Goal: Transaction & Acquisition: Purchase product/service

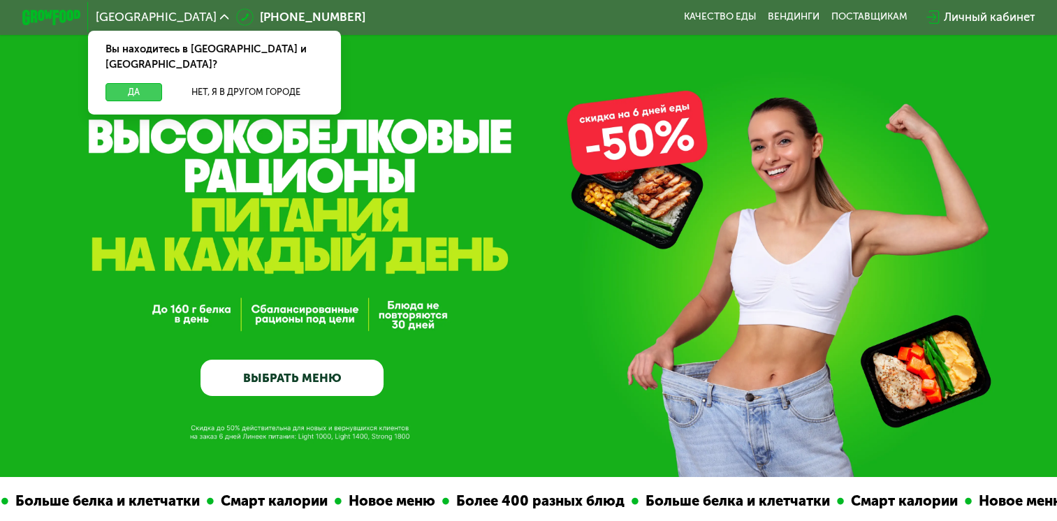
click at [137, 83] on button "Да" at bounding box center [134, 91] width 57 height 17
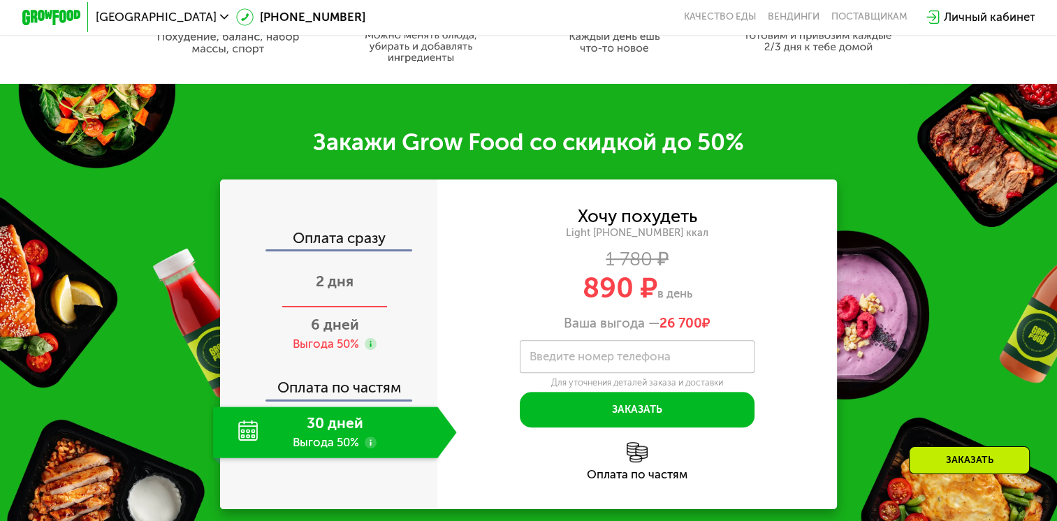
scroll to position [838, 0]
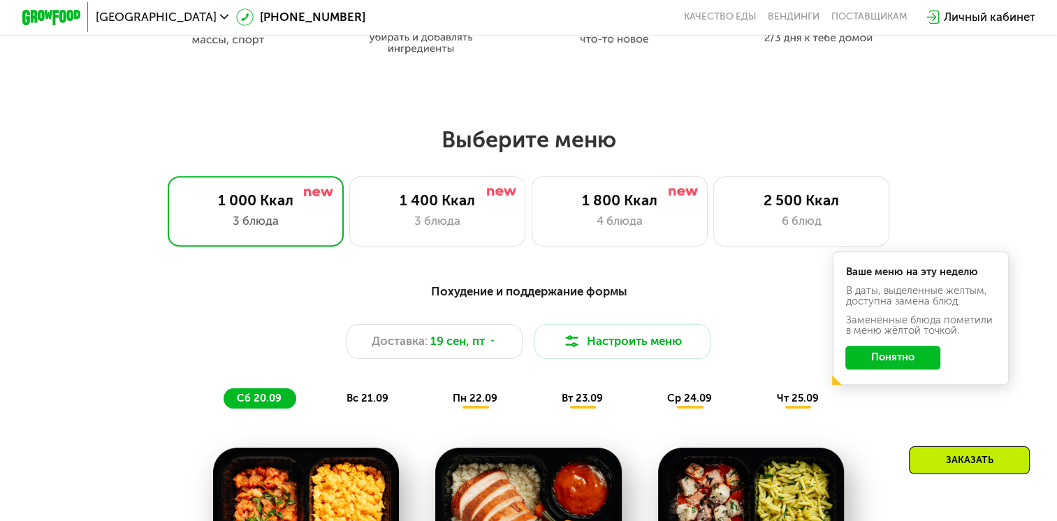
click at [878, 360] on button "Понятно" at bounding box center [892, 358] width 95 height 24
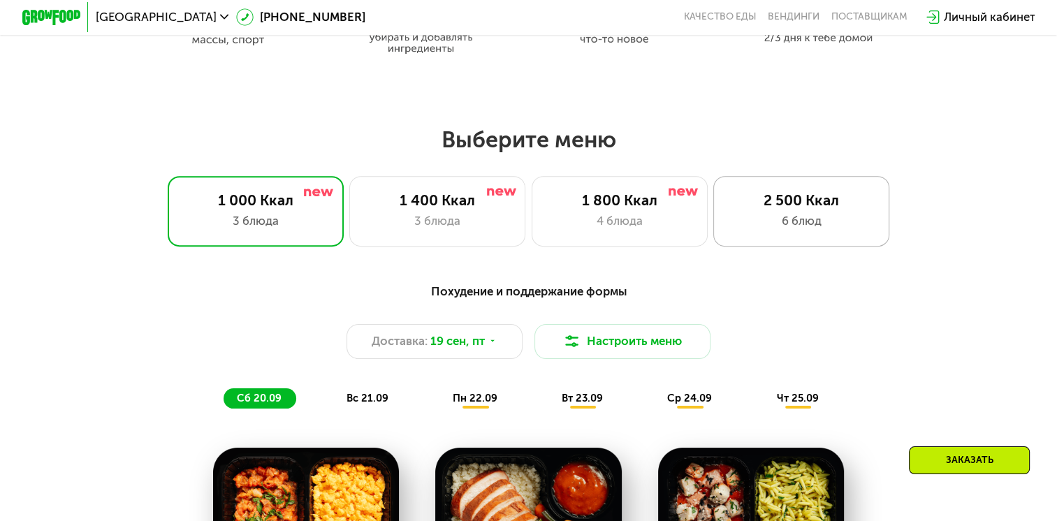
click at [802, 209] on div "2 500 Ккал" at bounding box center [801, 199] width 145 height 17
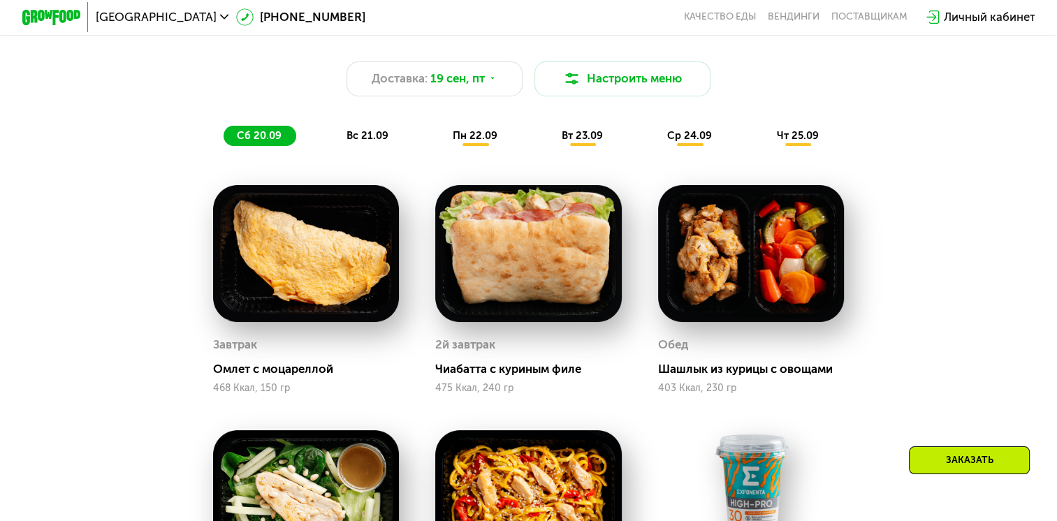
scroll to position [908, 0]
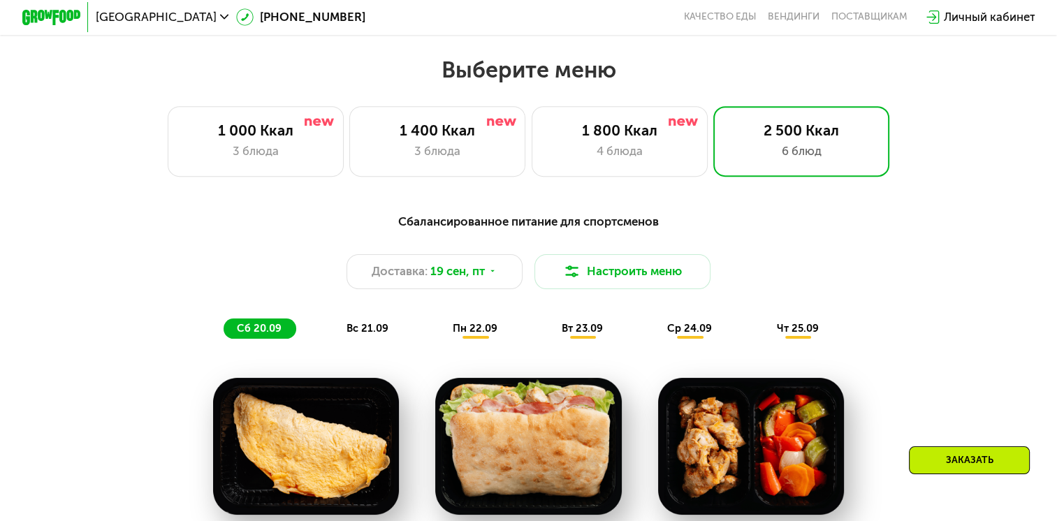
click at [356, 335] on span "вс 21.09" at bounding box center [368, 328] width 42 height 13
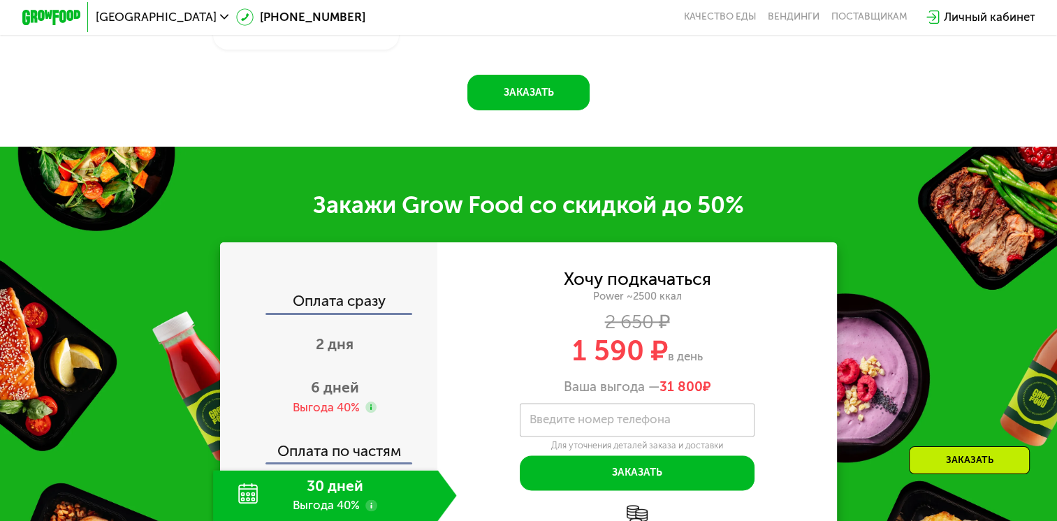
scroll to position [1607, 0]
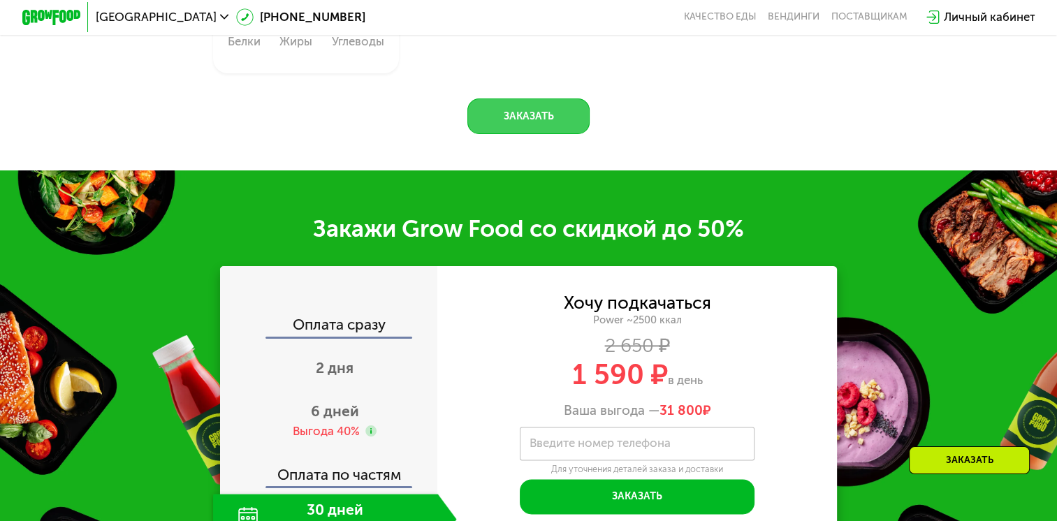
click at [549, 133] on button "Заказать" at bounding box center [528, 116] width 122 height 35
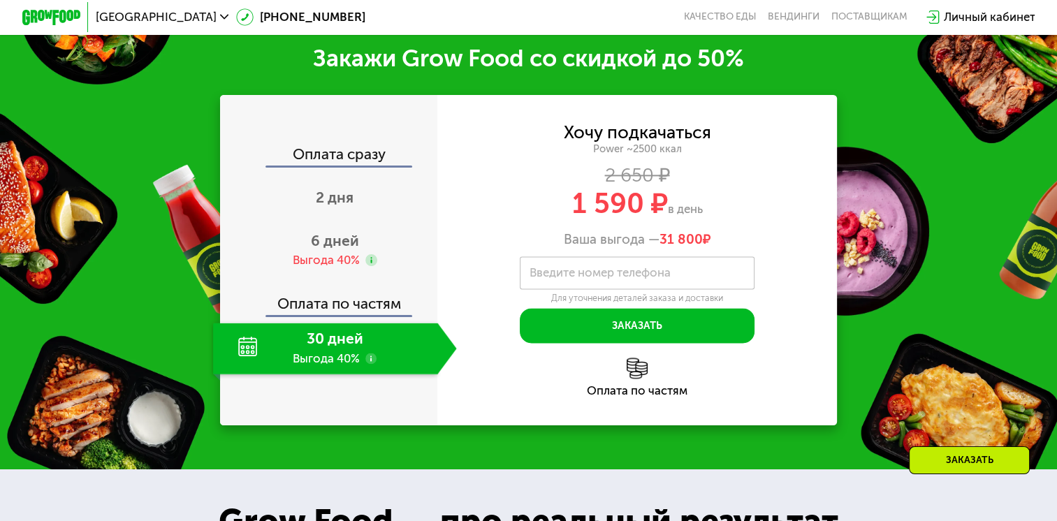
scroll to position [2033, 0]
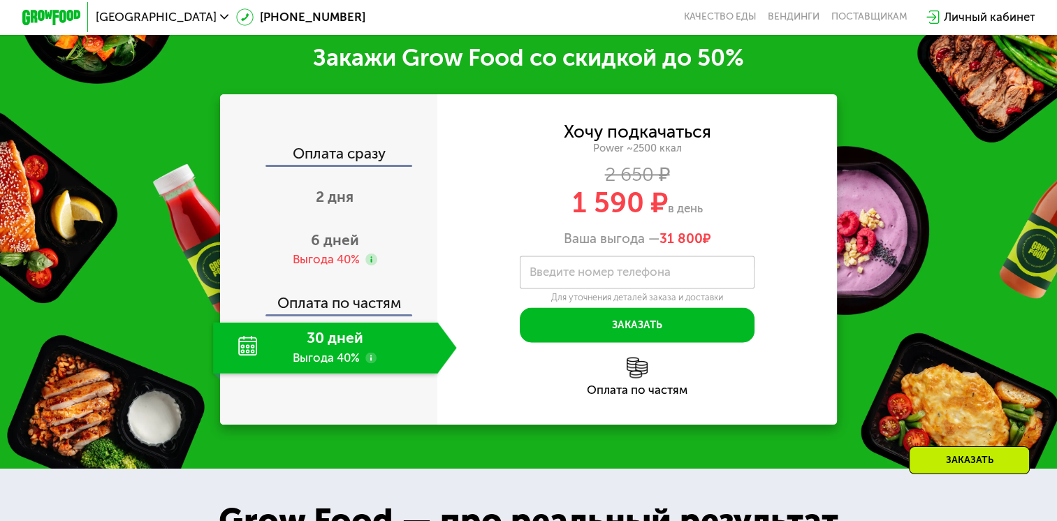
click at [620, 275] on label "Введите номер телефона" at bounding box center [600, 272] width 141 height 8
click at [620, 275] on input "Введите номер телефона" at bounding box center [637, 272] width 235 height 33
drag, startPoint x: 575, startPoint y: 208, endPoint x: 685, endPoint y: 196, distance: 110.3
click at [685, 196] on div "1 590 ₽ в день" at bounding box center [637, 203] width 400 height 28
click at [546, 212] on div "1 590 ₽ в день" at bounding box center [637, 203] width 400 height 28
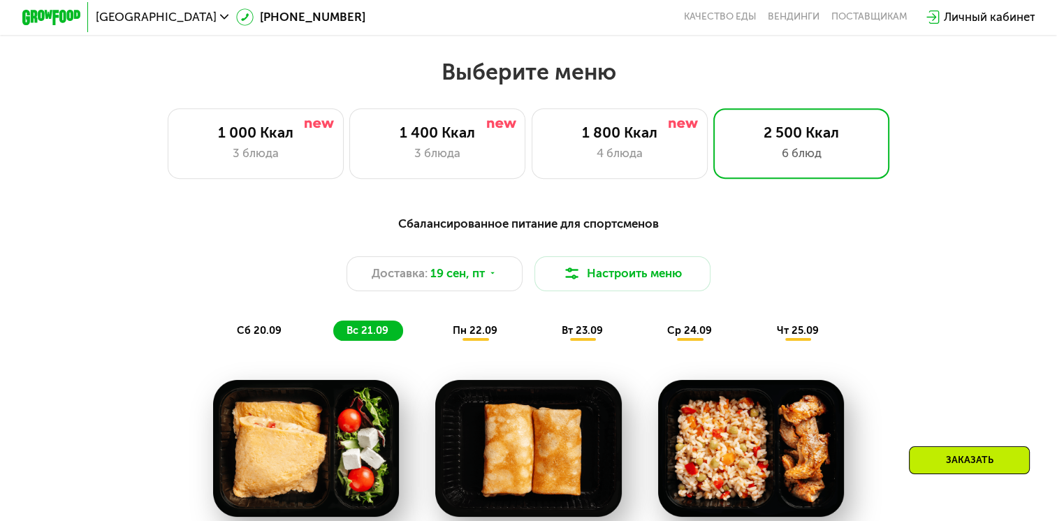
scroll to position [915, 0]
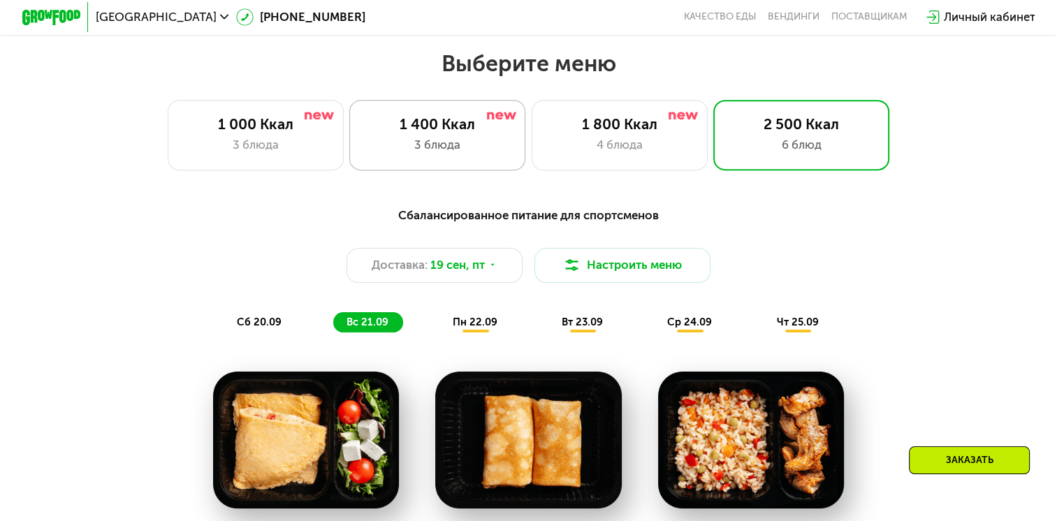
click at [403, 138] on div "1 400 Ккал 3 блюда" at bounding box center [437, 135] width 176 height 71
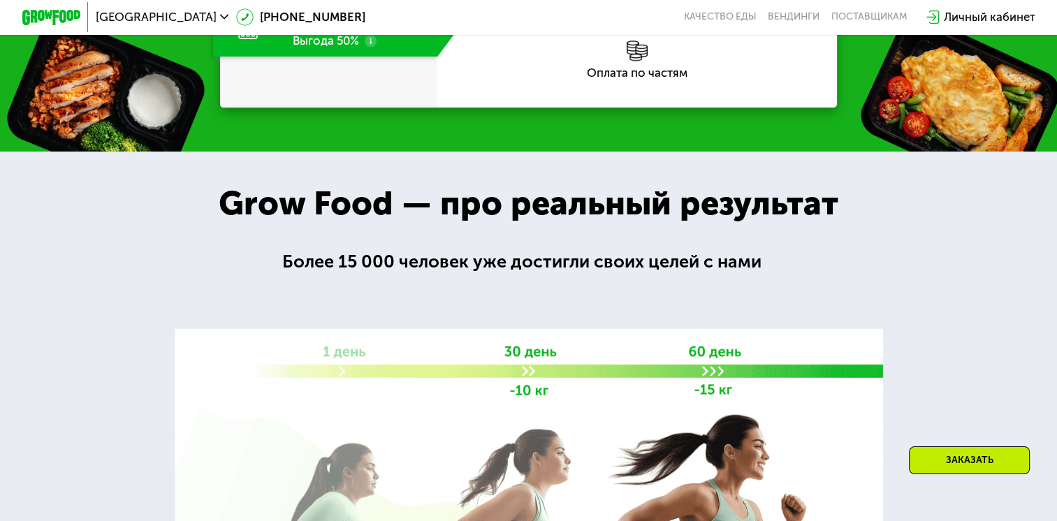
scroll to position [1753, 0]
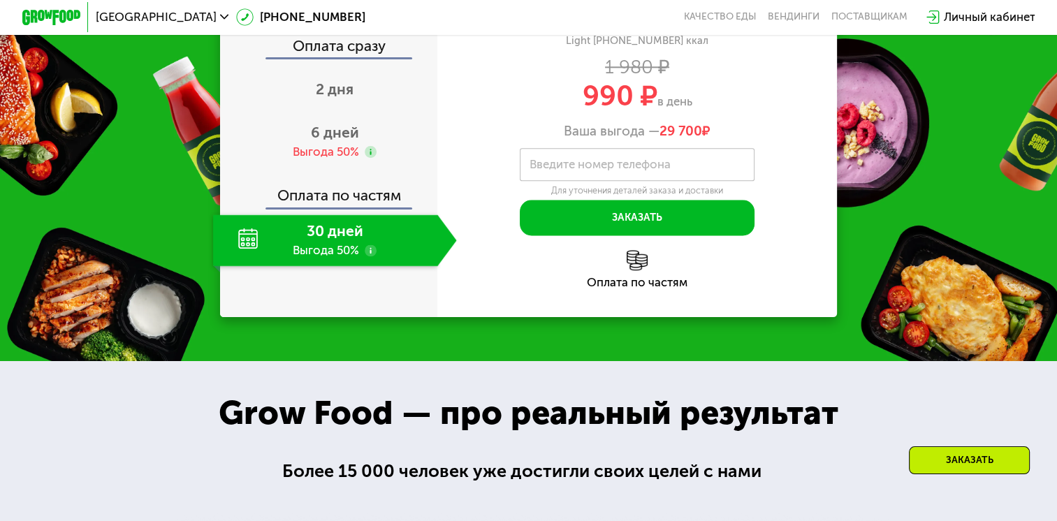
drag, startPoint x: 584, startPoint y: 217, endPoint x: 702, endPoint y: 212, distance: 117.5
click at [702, 110] on div "990 ₽ в день" at bounding box center [637, 96] width 400 height 28
click at [545, 140] on div "Хочу похудеть Light [PHONE_NUMBER] ккал 1 980 ₽ 990 ₽ в день Ваша выгода — 29 7…" at bounding box center [637, 78] width 400 height 124
click at [347, 160] on div "Выгода 50%" at bounding box center [326, 152] width 66 height 16
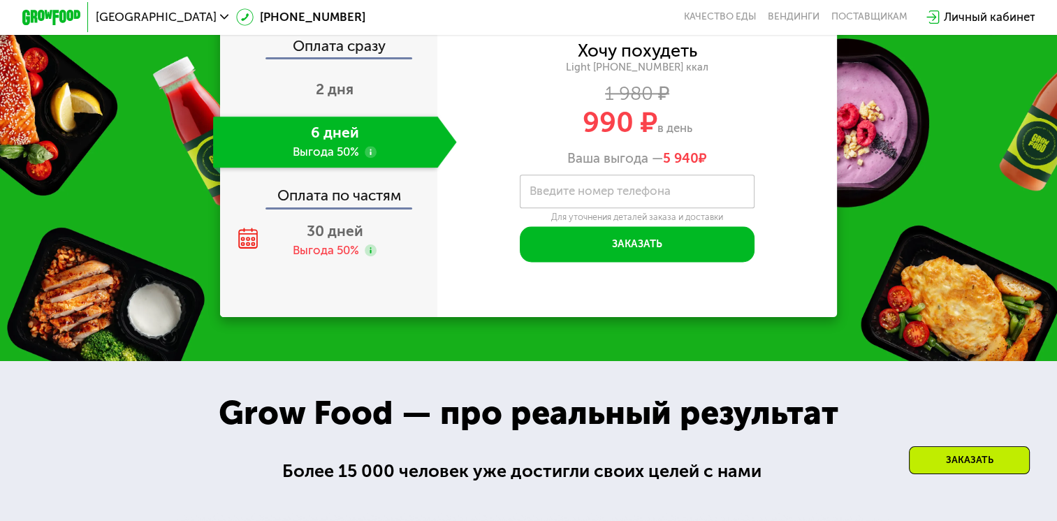
drag, startPoint x: 579, startPoint y: 245, endPoint x: 713, endPoint y: 244, distance: 133.5
click at [713, 137] on div "990 ₽ в день" at bounding box center [637, 123] width 400 height 28
click at [517, 166] on div "Хочу похудеть Light [PHONE_NUMBER] ккал 1 980 ₽ 990 ₽ в день Ваша выгода — 5 94…" at bounding box center [637, 105] width 400 height 124
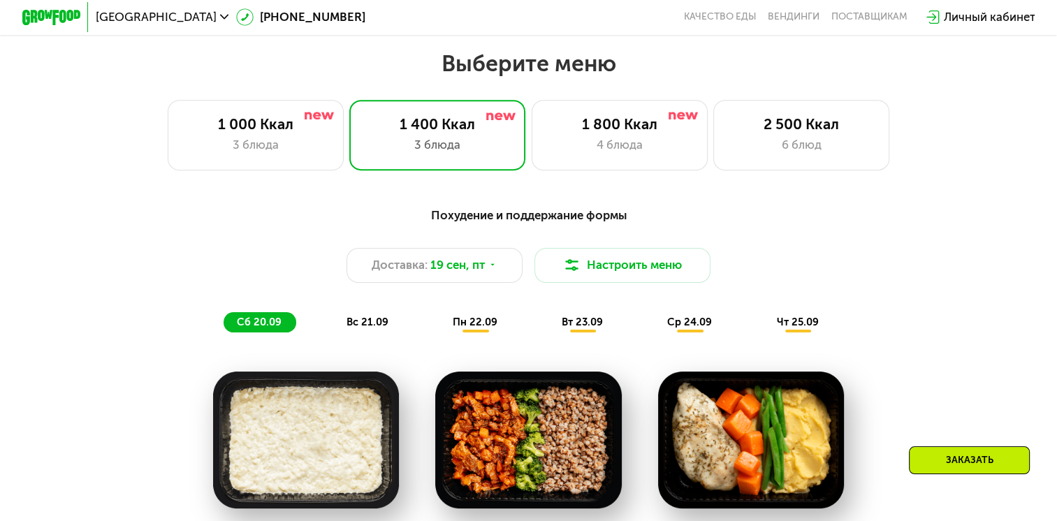
click at [369, 328] on span "вс 21.09" at bounding box center [368, 322] width 42 height 13
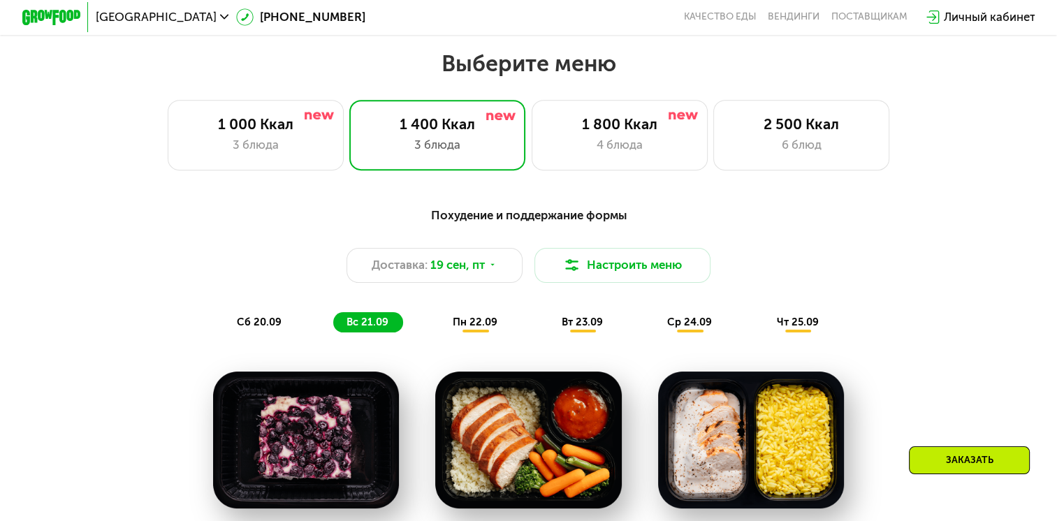
scroll to position [1124, 0]
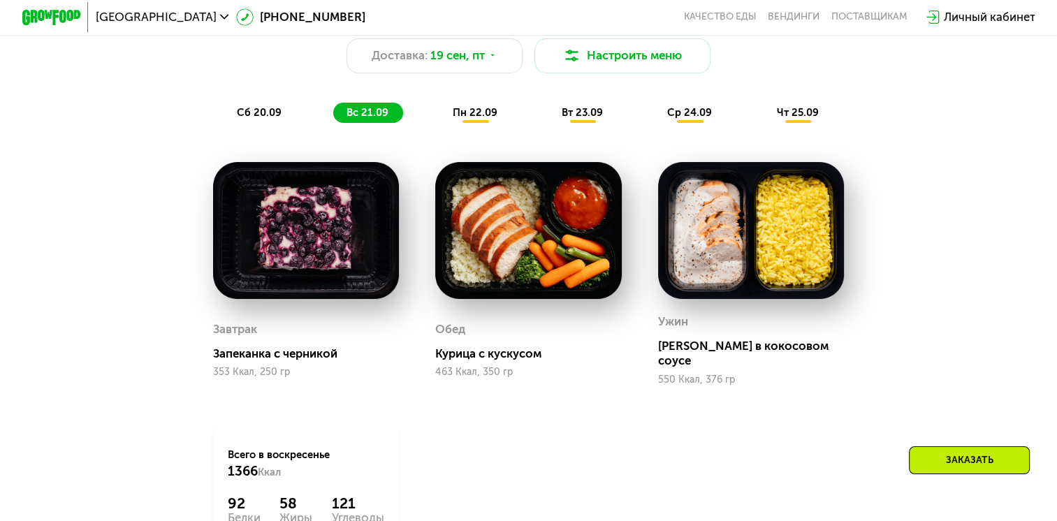
click at [487, 123] on div "пн 22.09" at bounding box center [475, 113] width 73 height 20
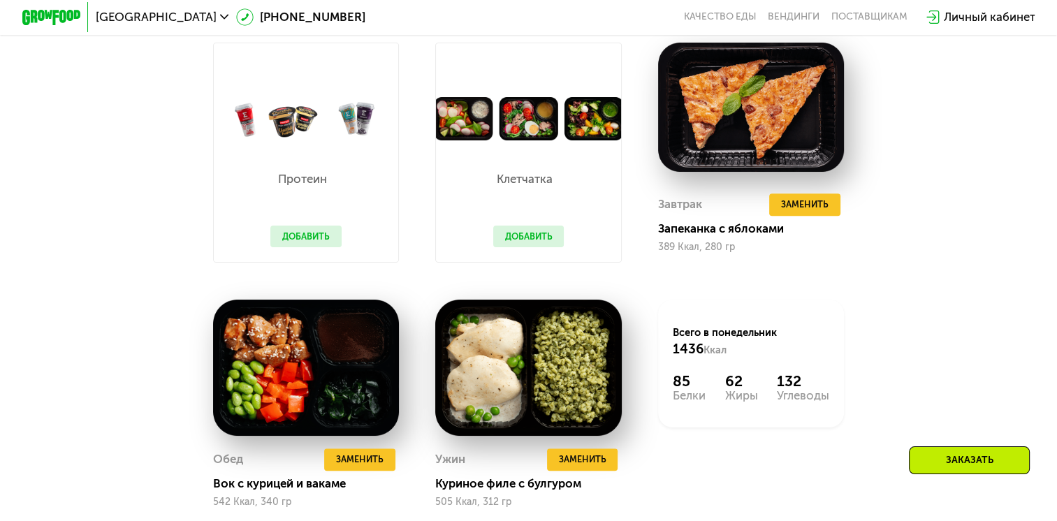
scroll to position [1264, 0]
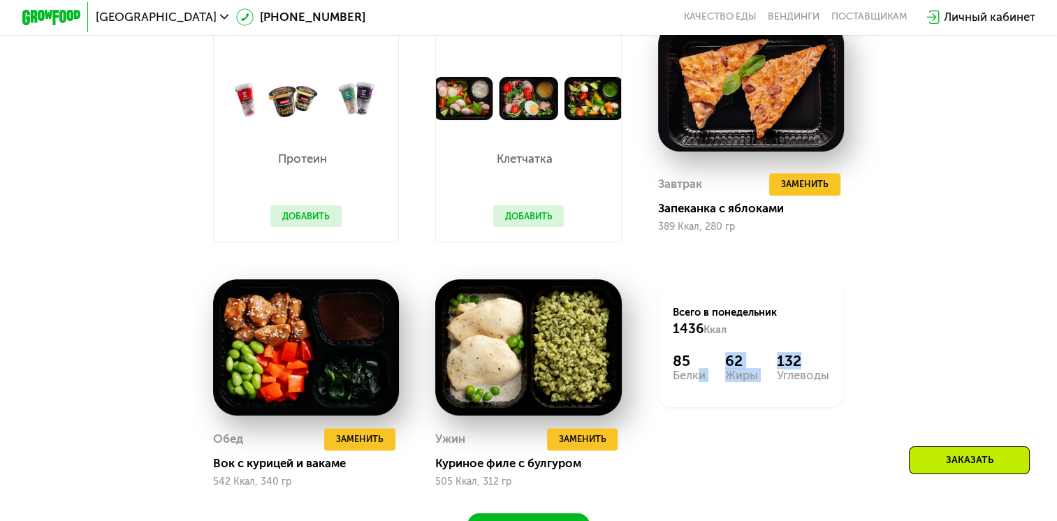
drag, startPoint x: 696, startPoint y: 387, endPoint x: 838, endPoint y: 380, distance: 142.7
click at [838, 380] on div "Всего в [DATE] 1436 Ккал 85 Белки 62 Жиры 132 Углеводы" at bounding box center [751, 343] width 186 height 128
drag, startPoint x: 838, startPoint y: 380, endPoint x: 904, endPoint y: 340, distance: 77.2
click at [904, 340] on div "Похудение и поддержание формы Доставка: [DATE] Настроить меню сб 20.09 вс 21.09…" at bounding box center [528, 198] width 904 height 701
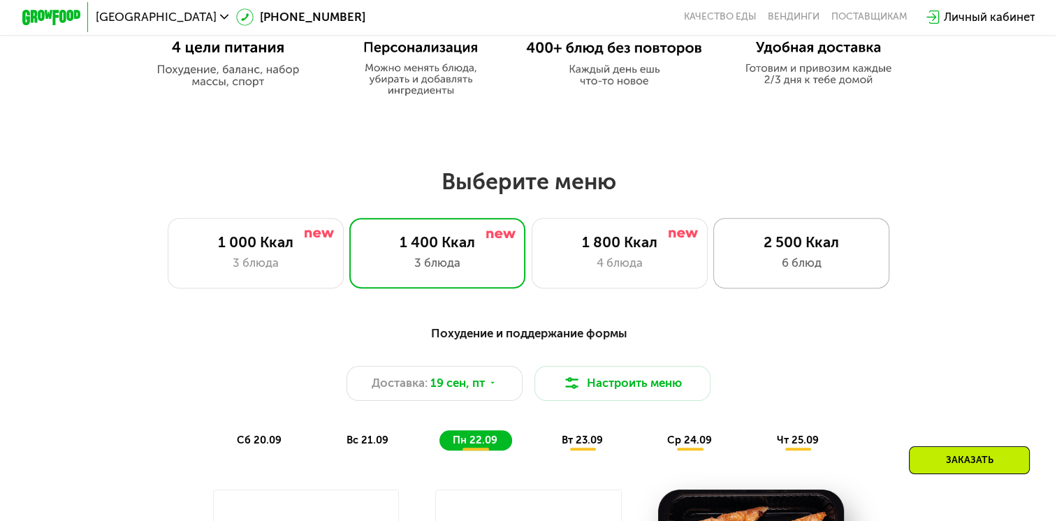
scroll to position [775, 0]
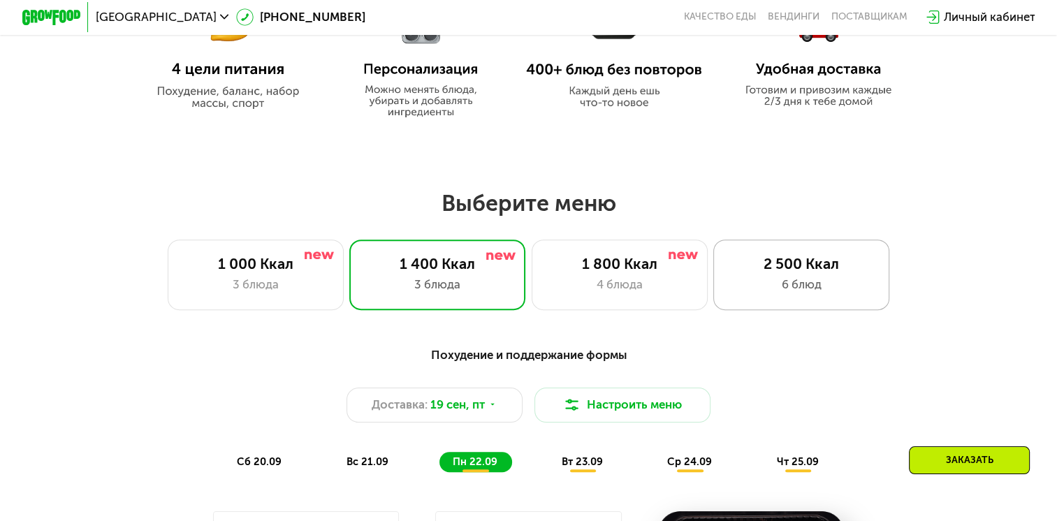
click at [802, 266] on div "2 500 Ккал" at bounding box center [801, 263] width 145 height 17
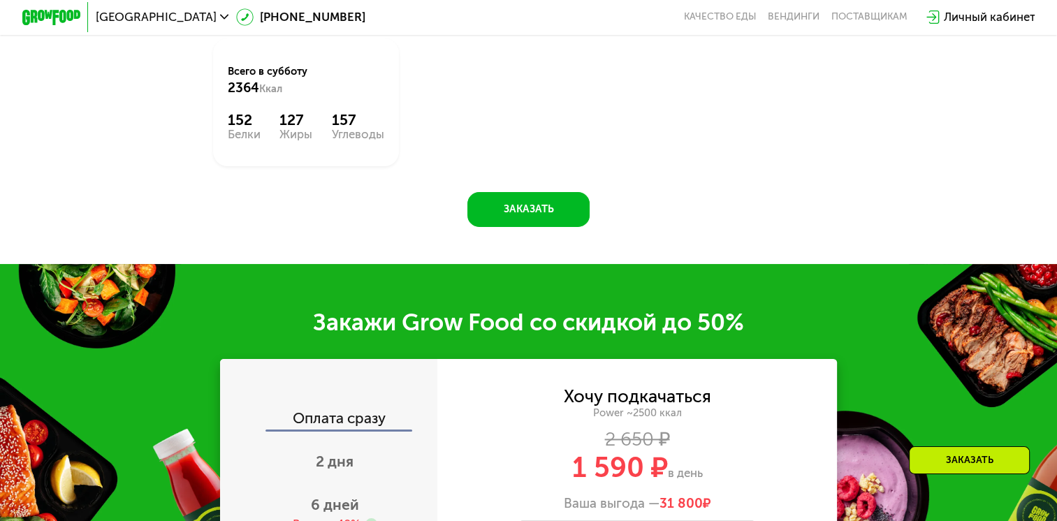
scroll to position [1613, 0]
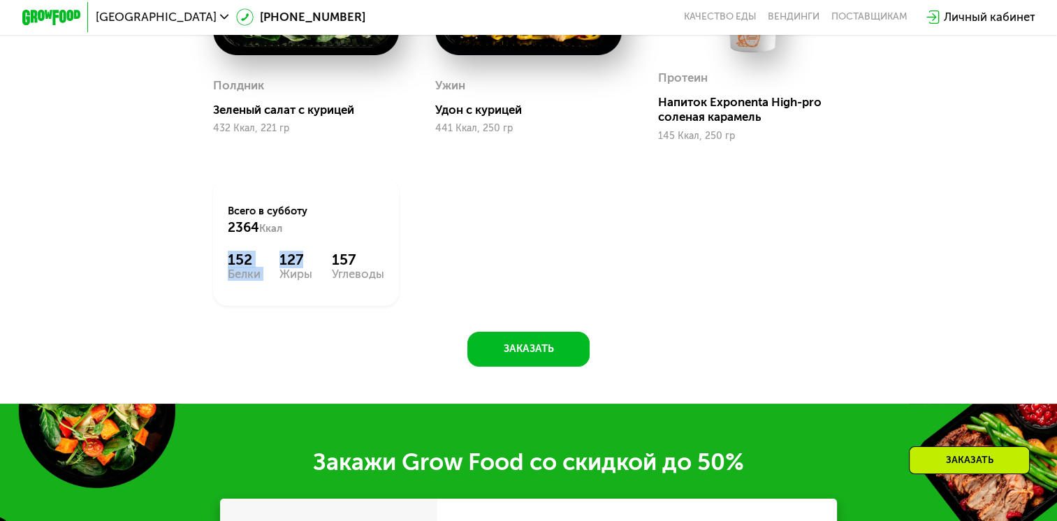
drag, startPoint x: 232, startPoint y: 281, endPoint x: 300, endPoint y: 272, distance: 69.1
click at [300, 272] on div "Всего в [DATE] 2364 Ккал 152 Белки 127 Жиры 157 Углеводы" at bounding box center [306, 242] width 186 height 128
drag, startPoint x: 300, startPoint y: 272, endPoint x: 515, endPoint y: 262, distance: 214.7
drag, startPoint x: 315, startPoint y: 273, endPoint x: 384, endPoint y: 276, distance: 69.3
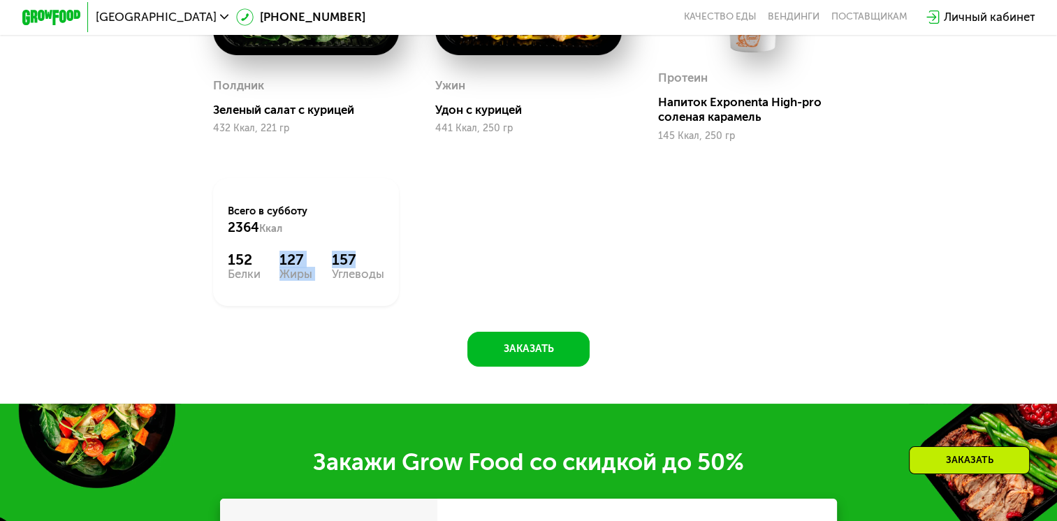
click at [384, 276] on div "Всего в [DATE] 2364 Ккал 152 Белки 127 Жиры 157 Углеводы" at bounding box center [306, 242] width 186 height 128
drag, startPoint x: 384, startPoint y: 276, endPoint x: 502, endPoint y: 283, distance: 117.6
drag, startPoint x: 295, startPoint y: 284, endPoint x: 381, endPoint y: 275, distance: 86.5
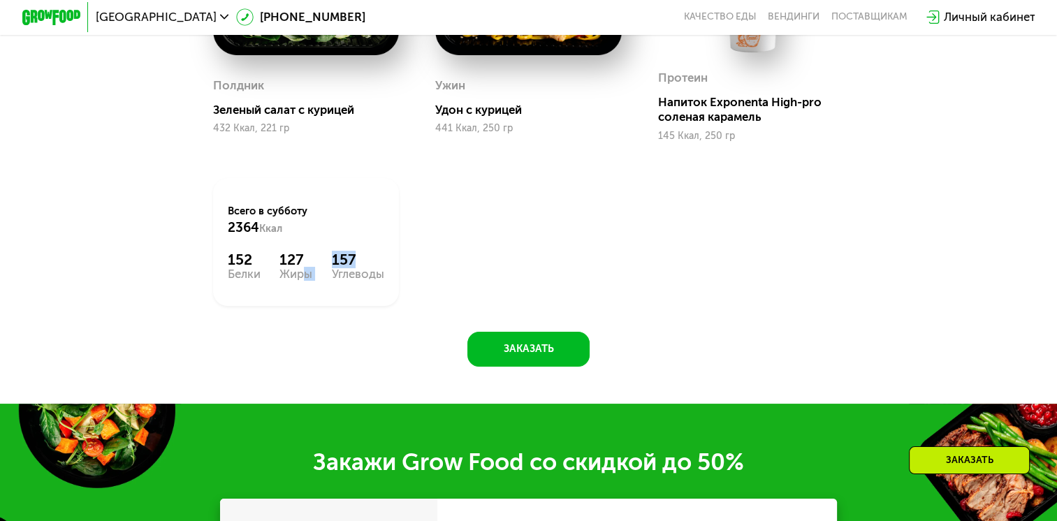
click at [381, 275] on div "152 Белки 127 Жиры 157 Углеводы" at bounding box center [306, 265] width 157 height 29
drag, startPoint x: 381, startPoint y: 275, endPoint x: 664, endPoint y: 277, distance: 283.7
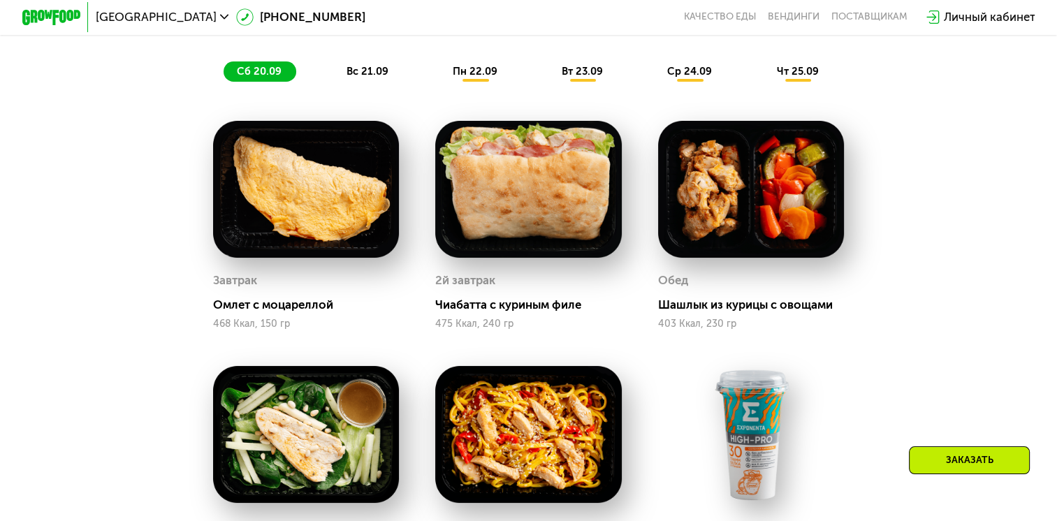
scroll to position [1124, 0]
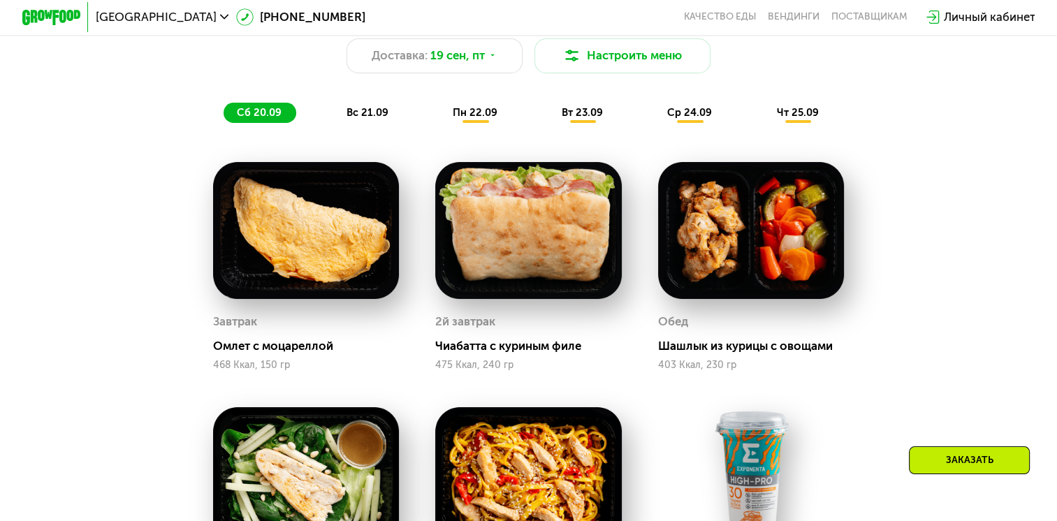
click at [365, 115] on span "вс 21.09" at bounding box center [368, 112] width 42 height 13
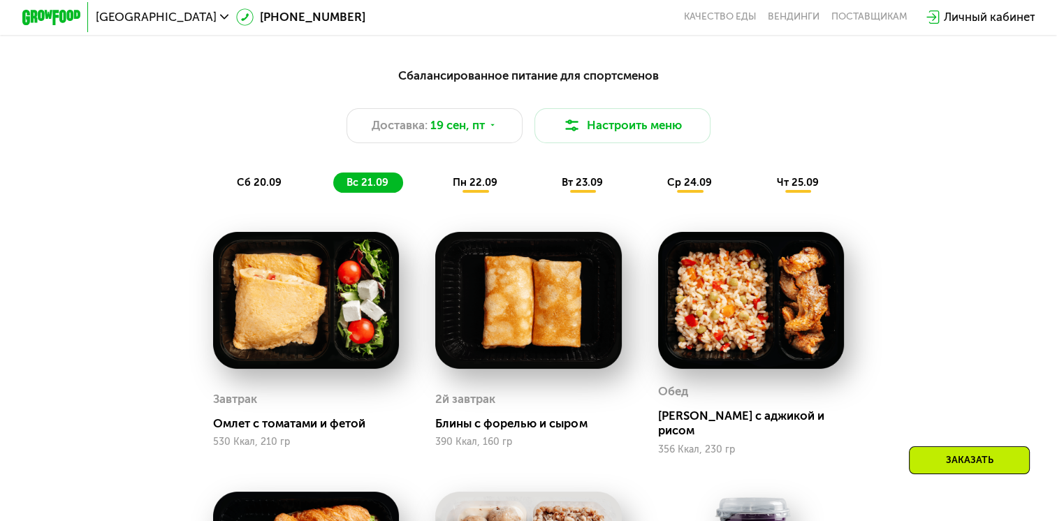
click at [470, 188] on span "пн 22.09" at bounding box center [475, 182] width 45 height 13
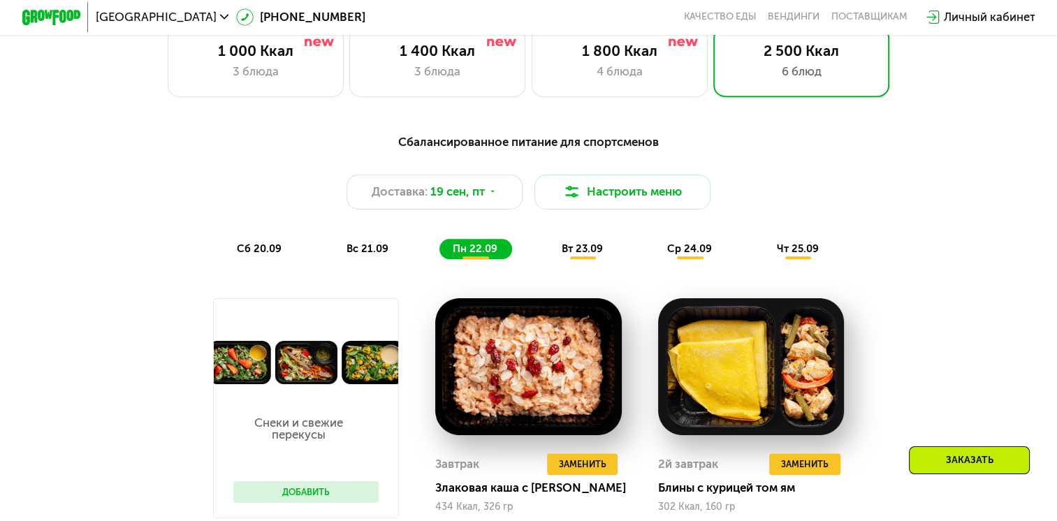
scroll to position [984, 0]
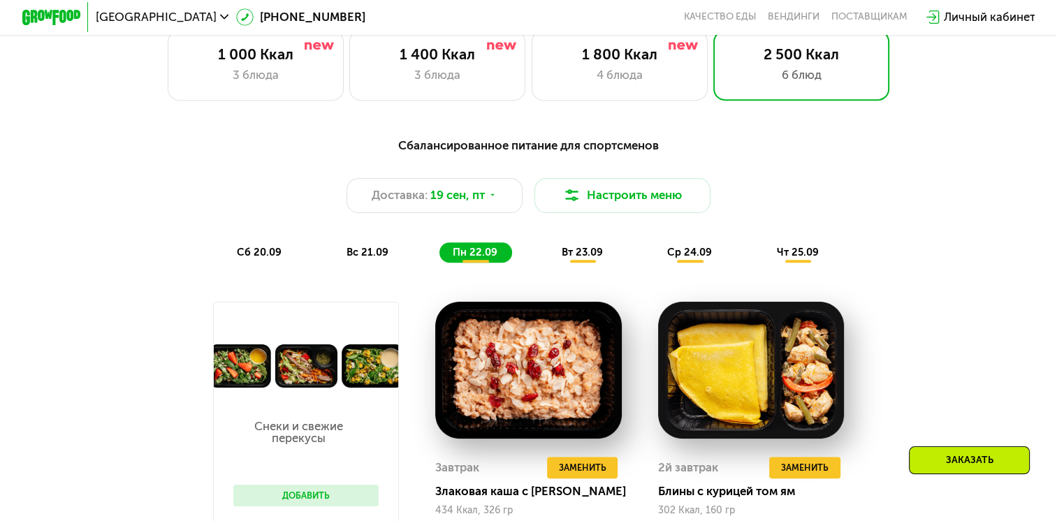
click at [582, 259] on span "вт 23.09" at bounding box center [582, 252] width 41 height 13
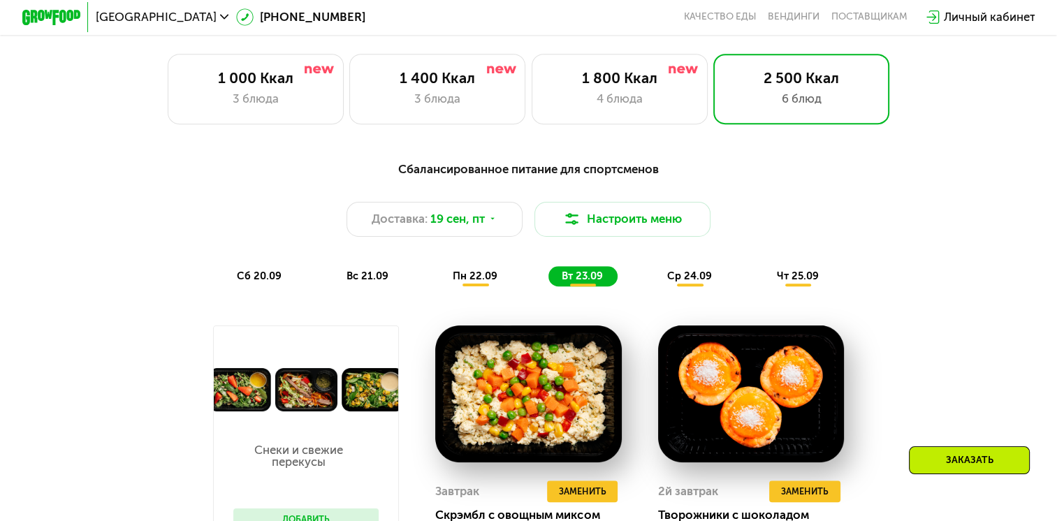
scroll to position [915, 0]
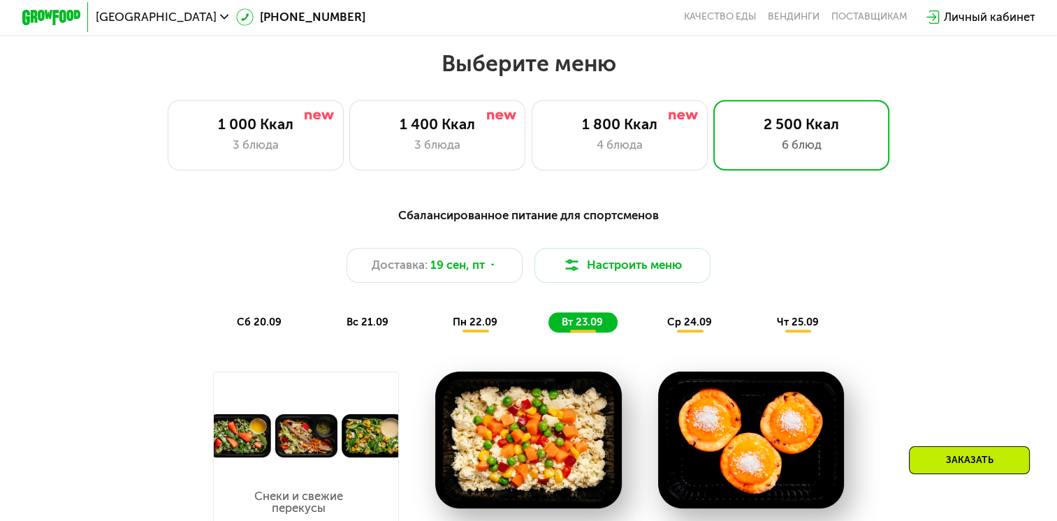
click at [668, 329] on div "ср 24.09" at bounding box center [690, 322] width 73 height 20
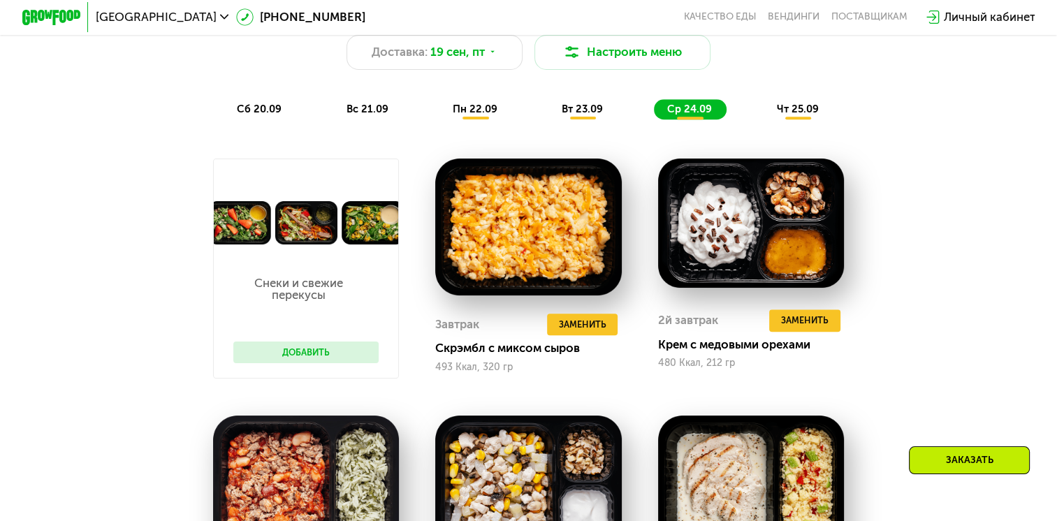
scroll to position [984, 0]
